Goal: Find specific page/section: Find specific page/section

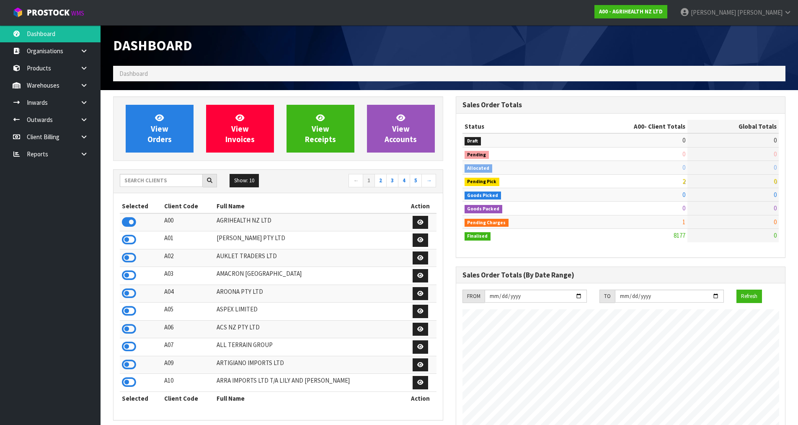
scroll to position [634, 342]
click at [174, 179] on input "text" at bounding box center [161, 180] width 83 height 13
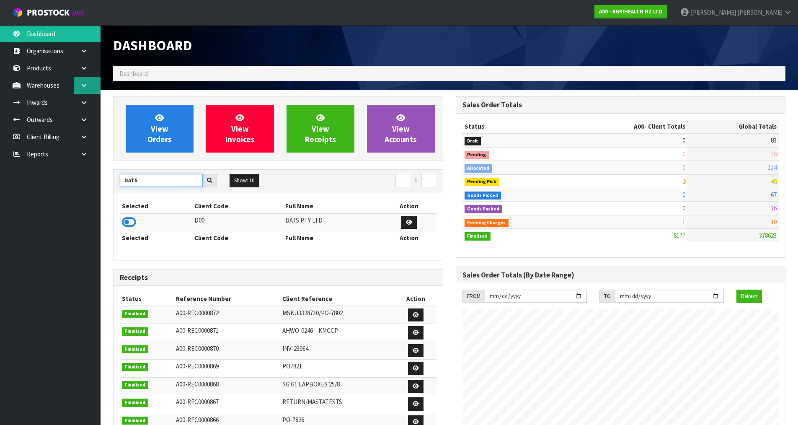
type input "DATS"
click at [85, 88] on link at bounding box center [87, 85] width 27 height 17
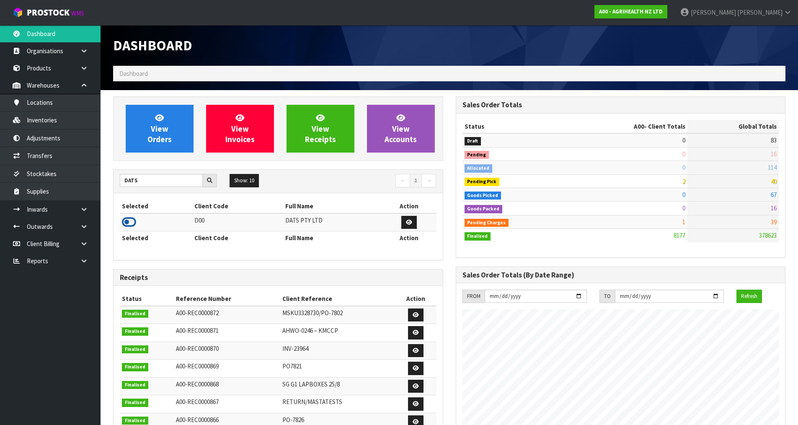
click at [129, 221] on icon at bounding box center [129, 222] width 14 height 13
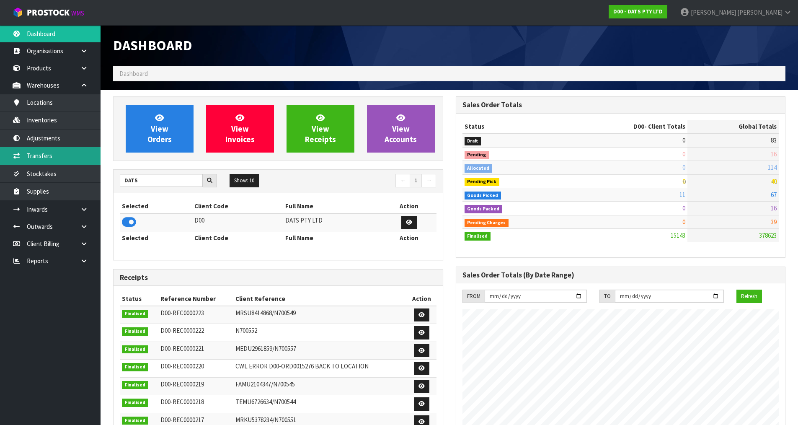
click at [57, 152] on link "Transfers" at bounding box center [50, 155] width 101 height 17
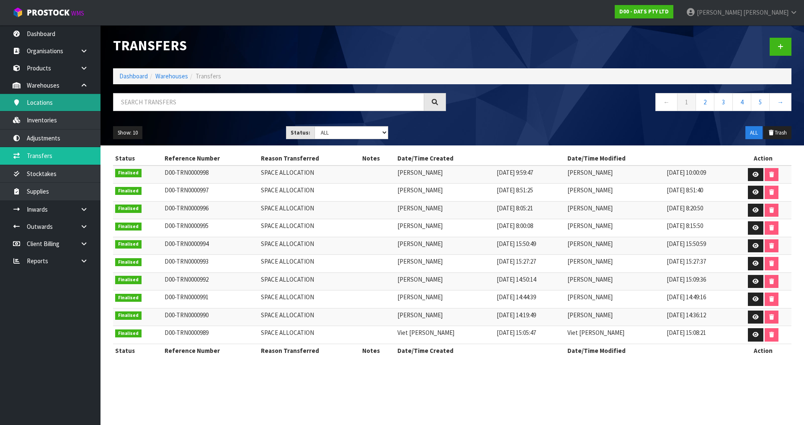
click at [64, 110] on link "Locations" at bounding box center [50, 102] width 101 height 17
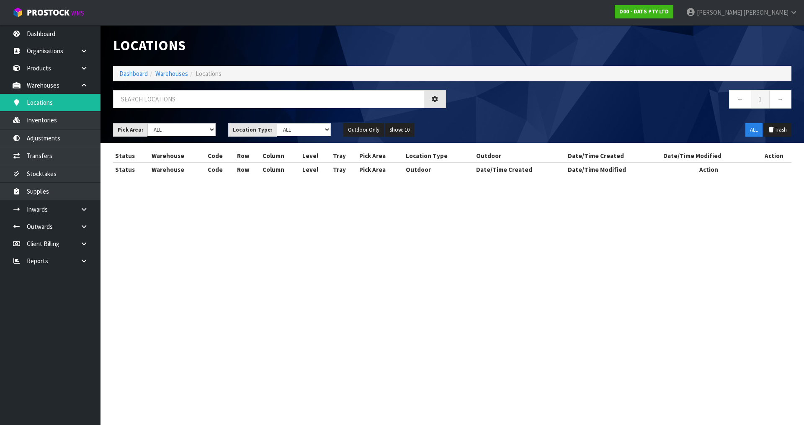
click at [68, 121] on div "Locations Dashboard Warehouses Locations ← 1 → Pick Area: Main Refurb Damaged P…" at bounding box center [402, 95] width 804 height 191
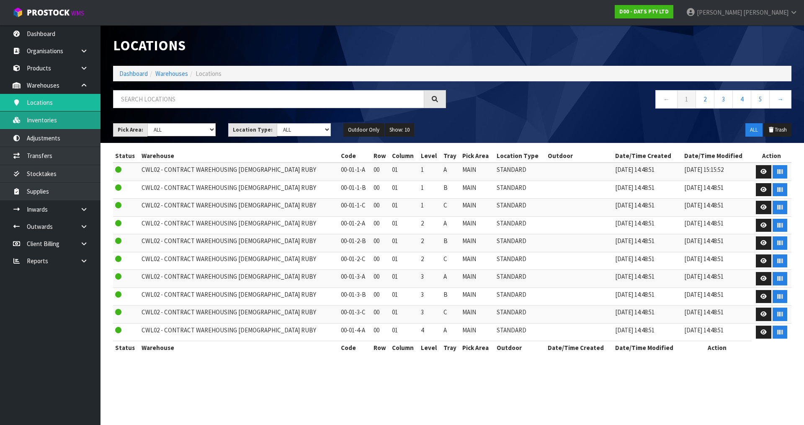
click at [61, 120] on link "Inventories" at bounding box center [50, 119] width 101 height 17
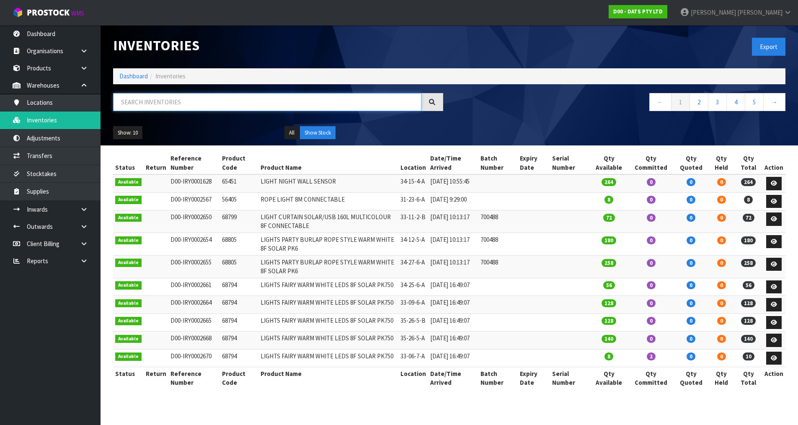
click at [150, 105] on input "text" at bounding box center [267, 102] width 308 height 18
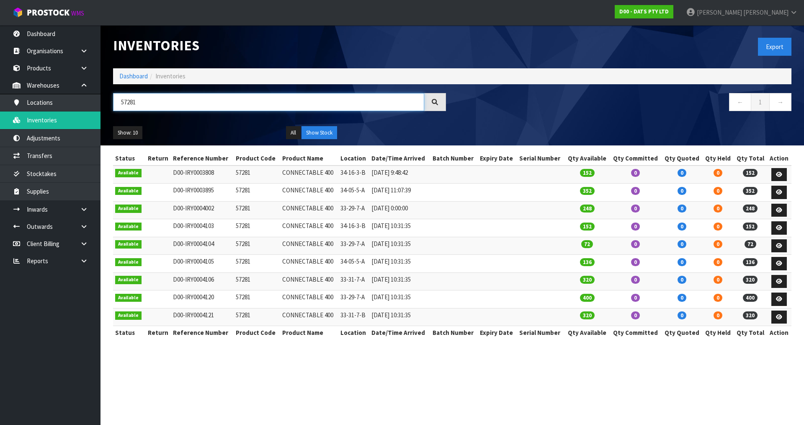
type input "57281"
